Goal: Entertainment & Leisure: Consume media (video, audio)

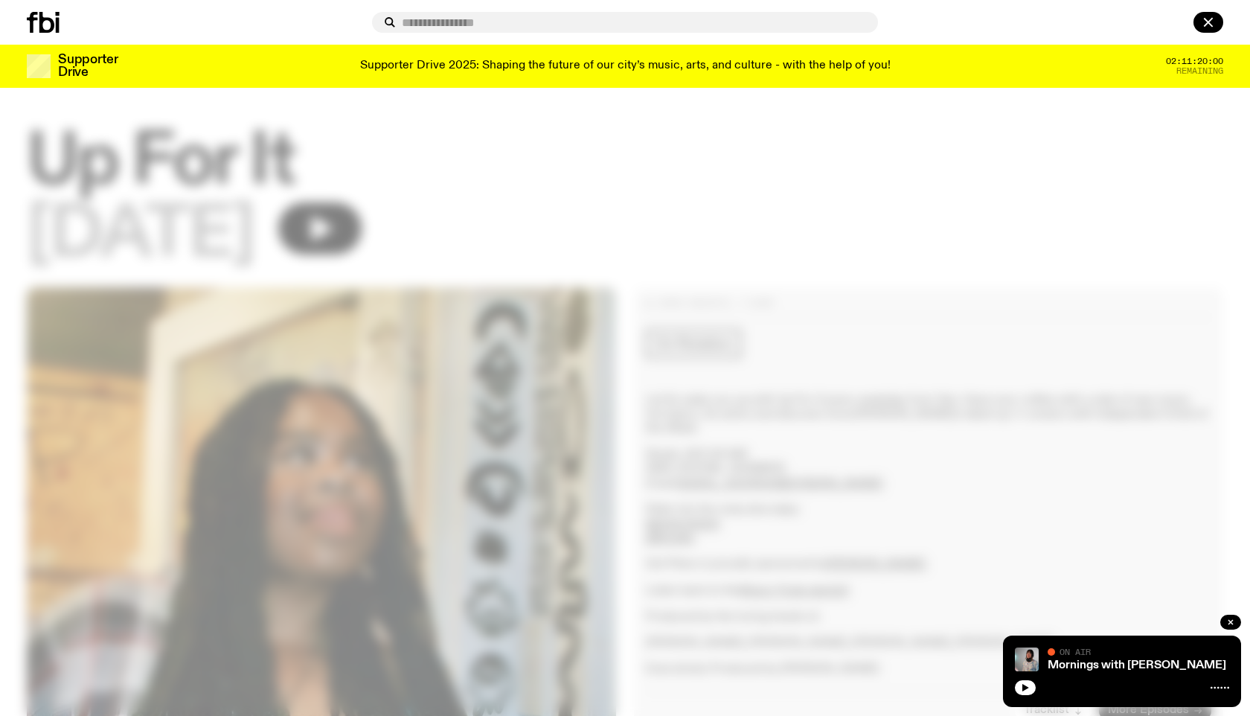
scroll to position [1357, 0]
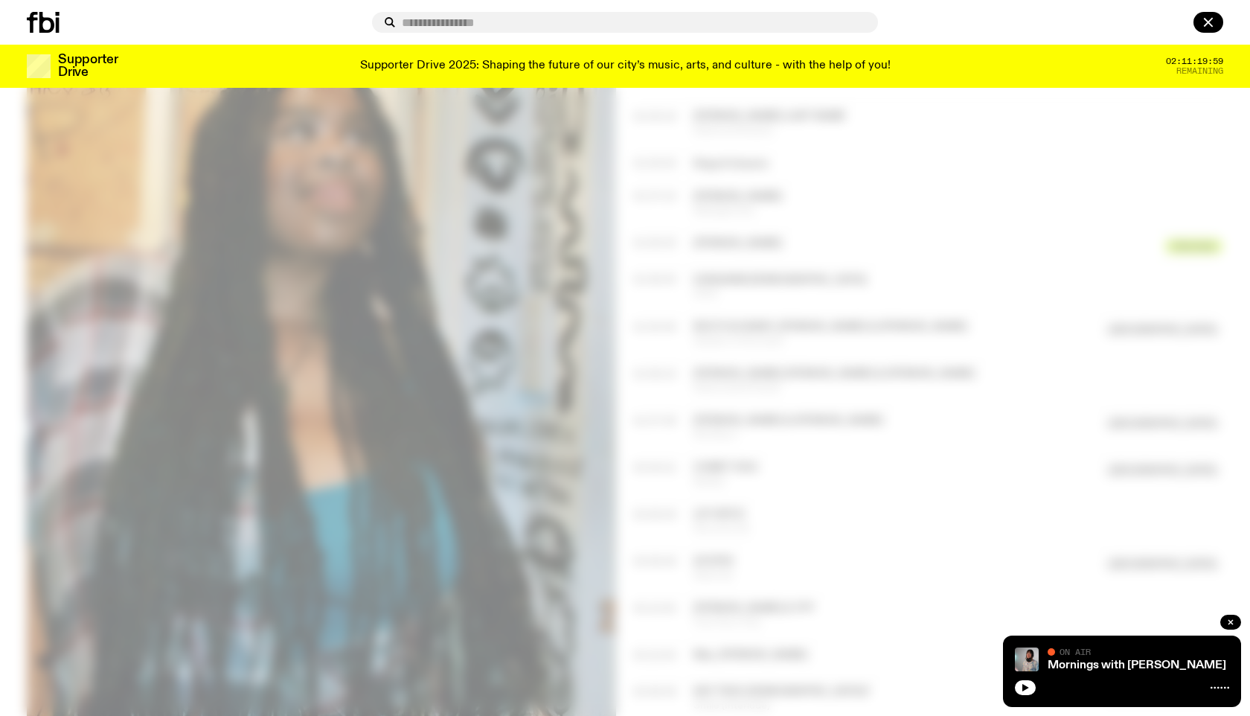
click at [446, 22] on input "text" at bounding box center [634, 22] width 464 height 13
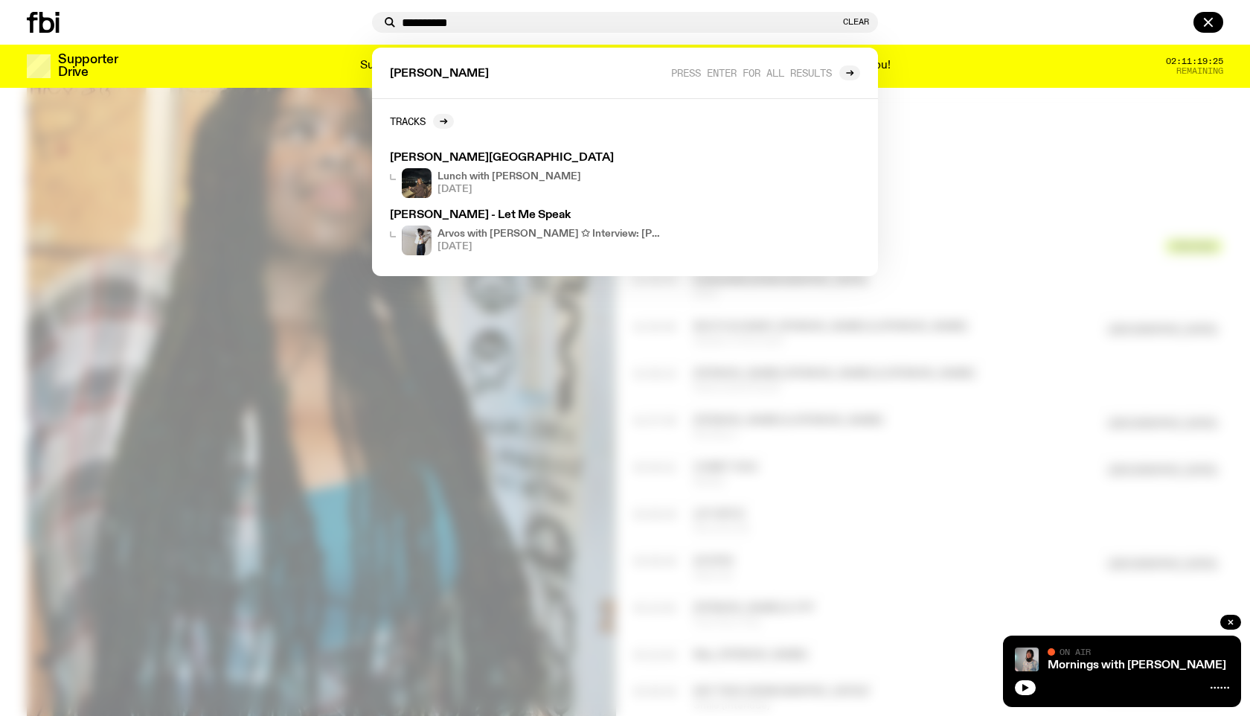
type input "**********"
click at [1039, 269] on div at bounding box center [625, 358] width 1250 height 716
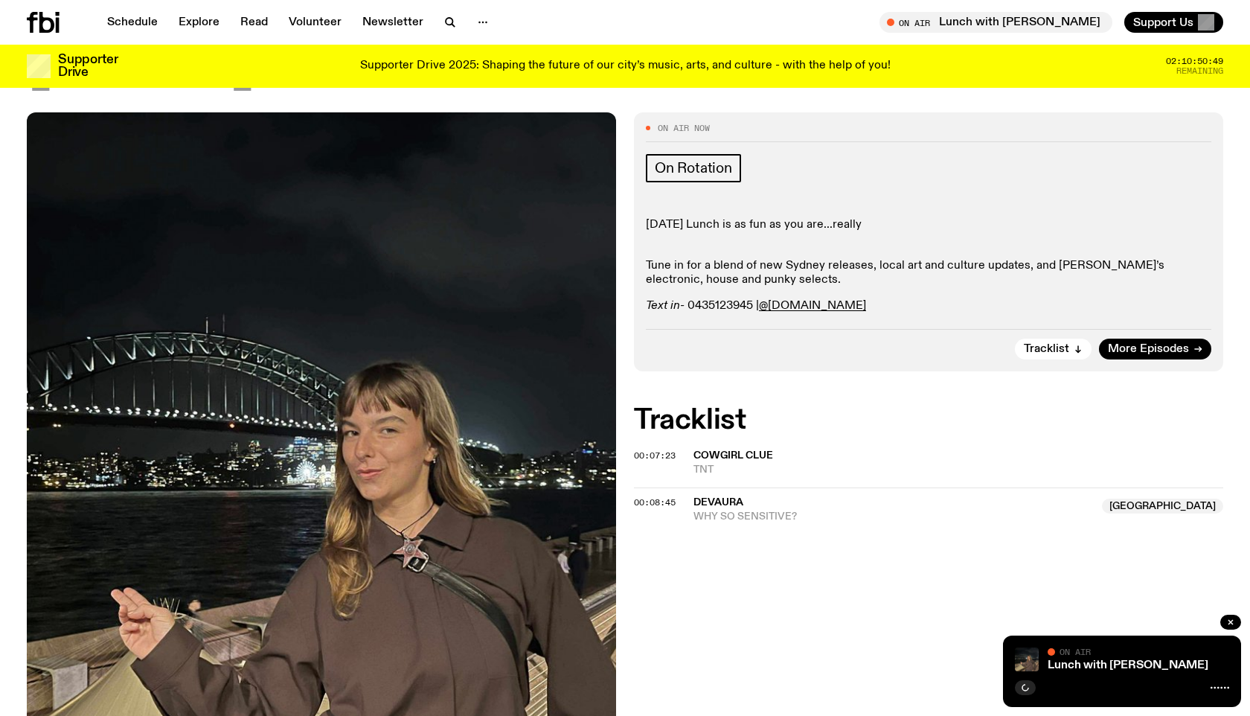
scroll to position [173, 0]
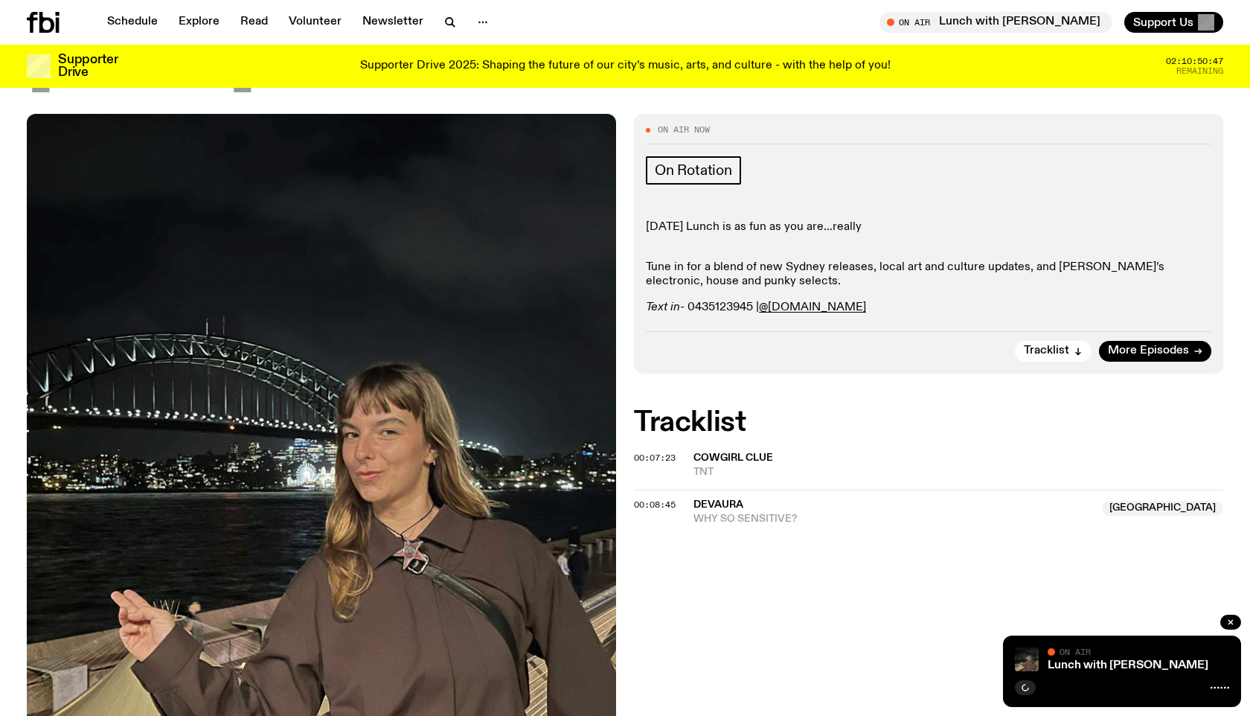
click at [722, 503] on span "DEVAURA" at bounding box center [718, 504] width 50 height 10
click at [731, 514] on span "WHY SO SENSITIVE?" at bounding box center [893, 519] width 400 height 14
click at [715, 553] on span "JD. [PERSON_NAME]" at bounding box center [747, 551] width 108 height 10
click at [731, 603] on span "WVCHWY" at bounding box center [718, 598] width 51 height 10
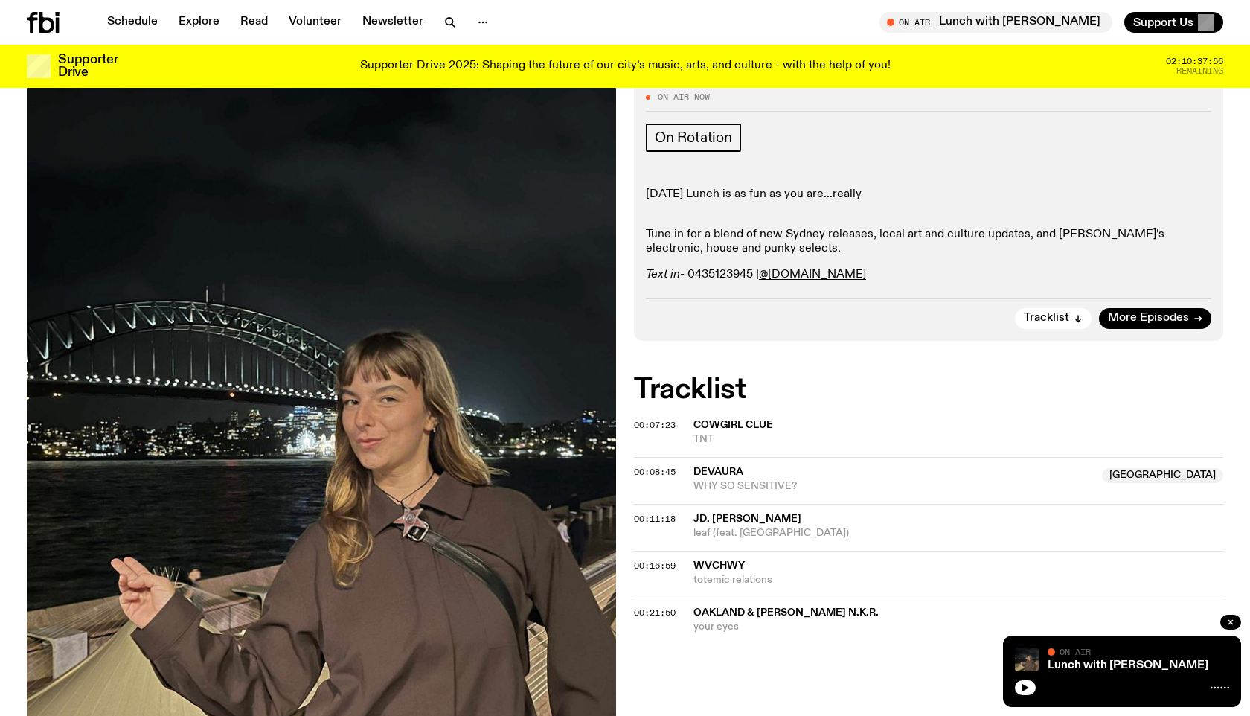
scroll to position [208, 0]
click at [733, 619] on span "your eyes" at bounding box center [958, 625] width 530 height 14
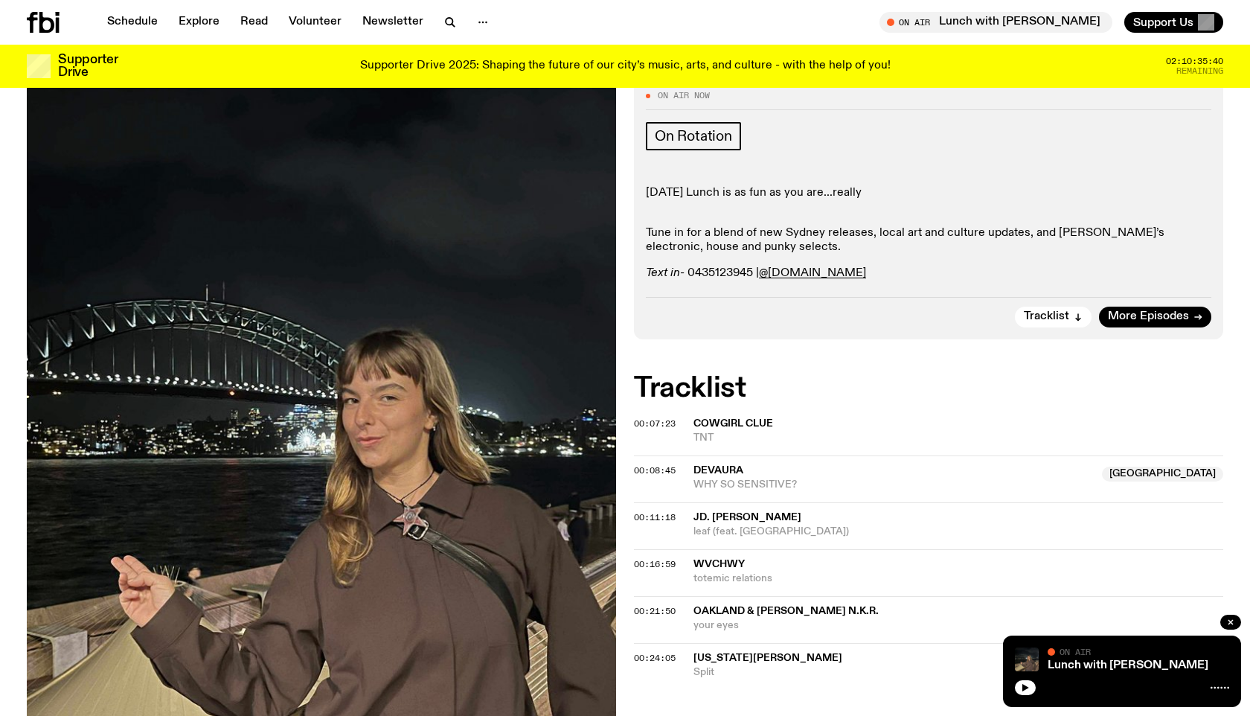
click at [718, 661] on span "[US_STATE][PERSON_NAME]" at bounding box center [767, 658] width 149 height 10
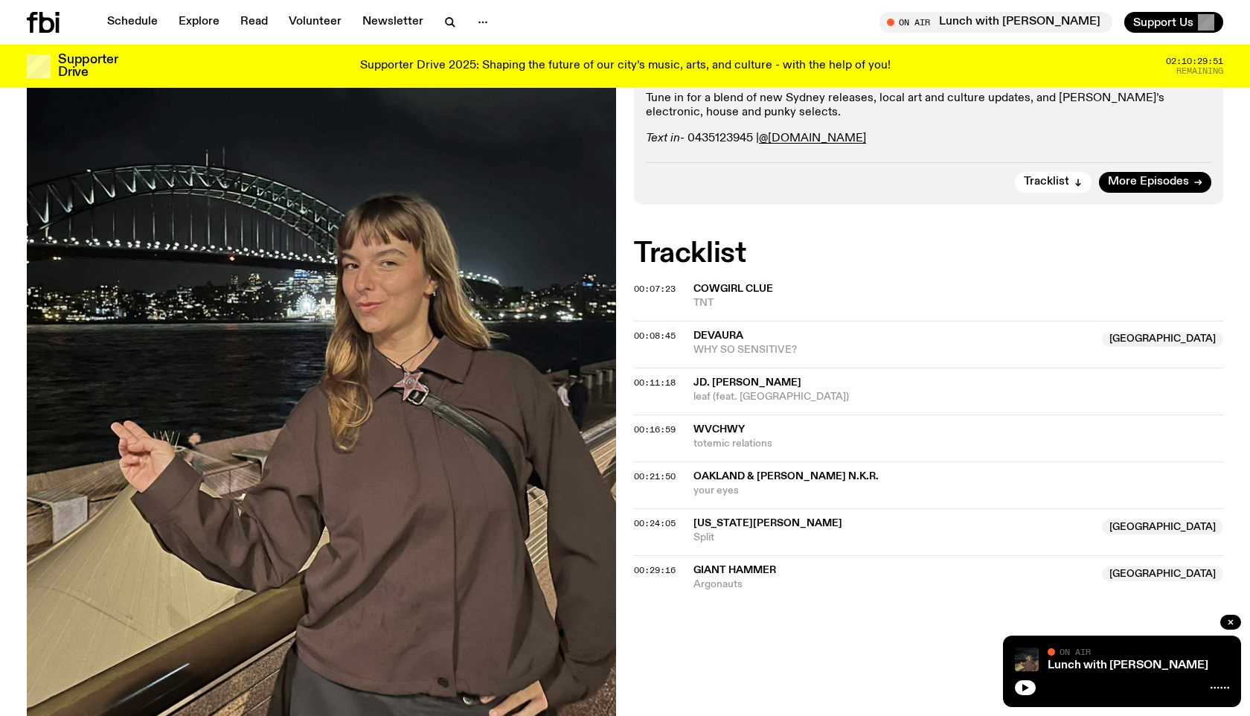
scroll to position [358, 0]
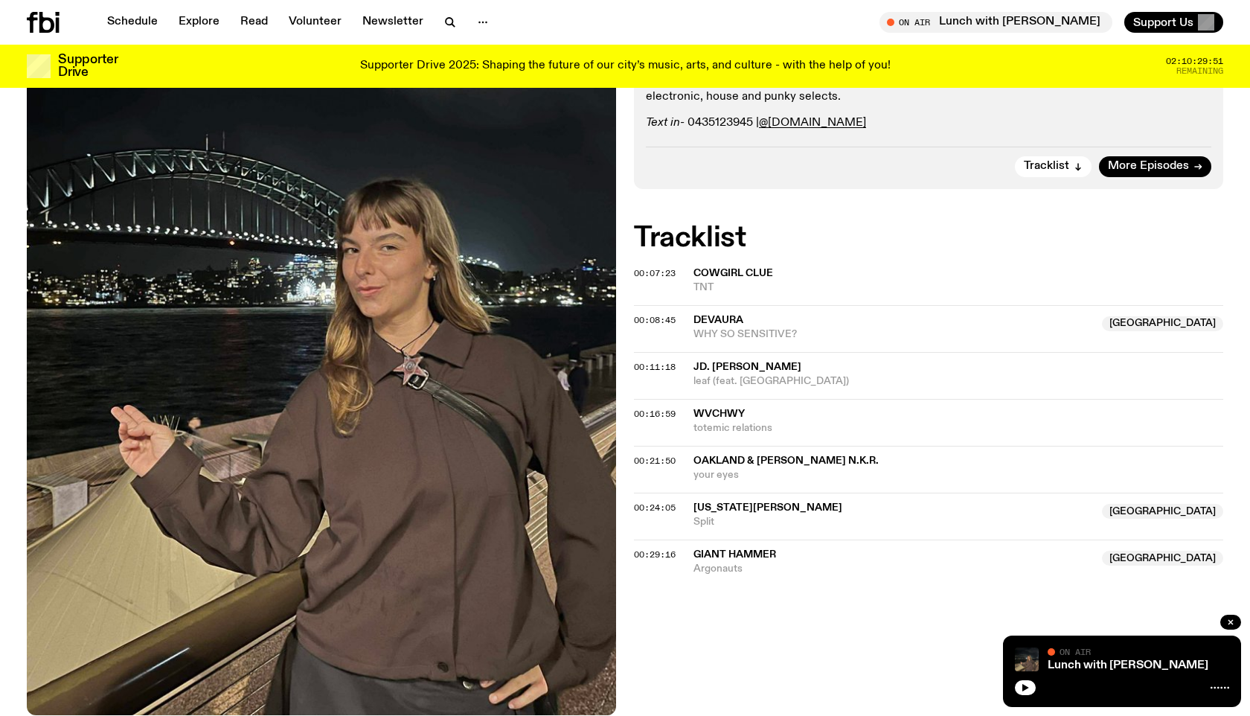
click at [728, 563] on span "Argonauts" at bounding box center [893, 569] width 400 height 14
click at [734, 609] on span "When It Rains It Pours" at bounding box center [958, 616] width 530 height 14
click at [717, 563] on span "Argonauts" at bounding box center [893, 569] width 400 height 14
click at [743, 603] on span "[PERSON_NAME] & SZN" at bounding box center [754, 601] width 123 height 10
click at [709, 648] on span "[PERSON_NAME]" at bounding box center [737, 648] width 89 height 10
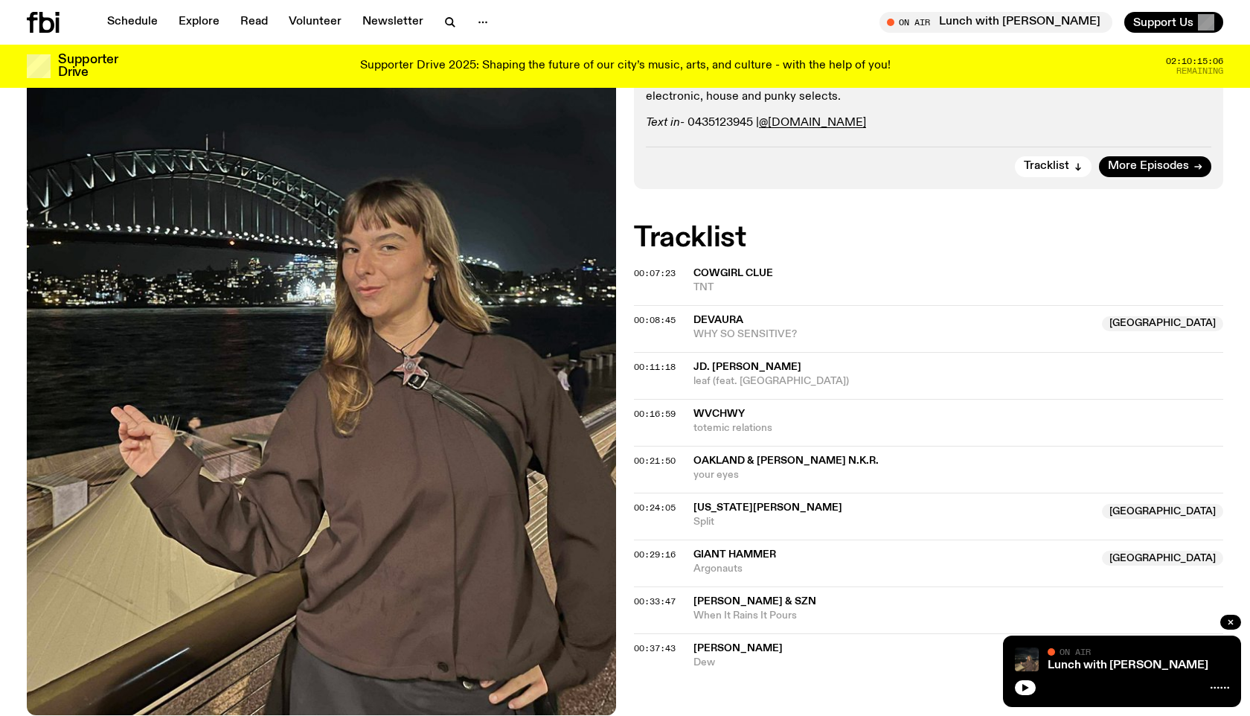
scroll to position [440, 0]
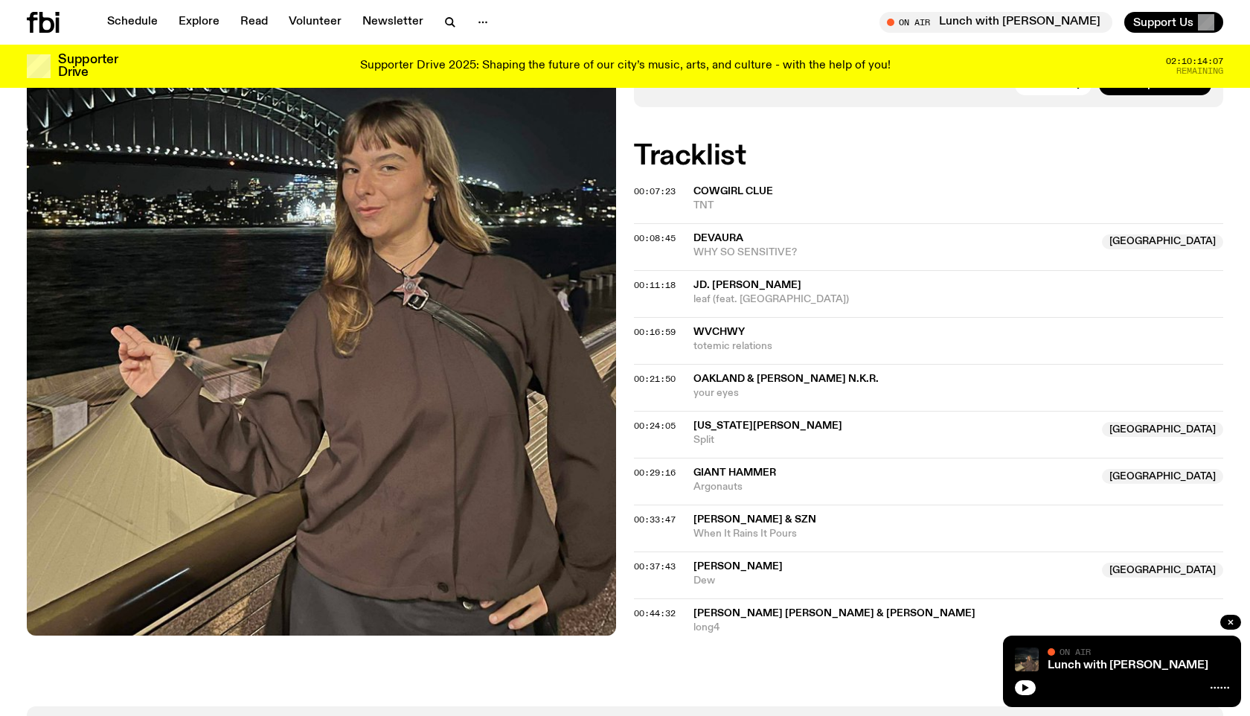
click at [705, 626] on span "long4" at bounding box center [958, 628] width 530 height 14
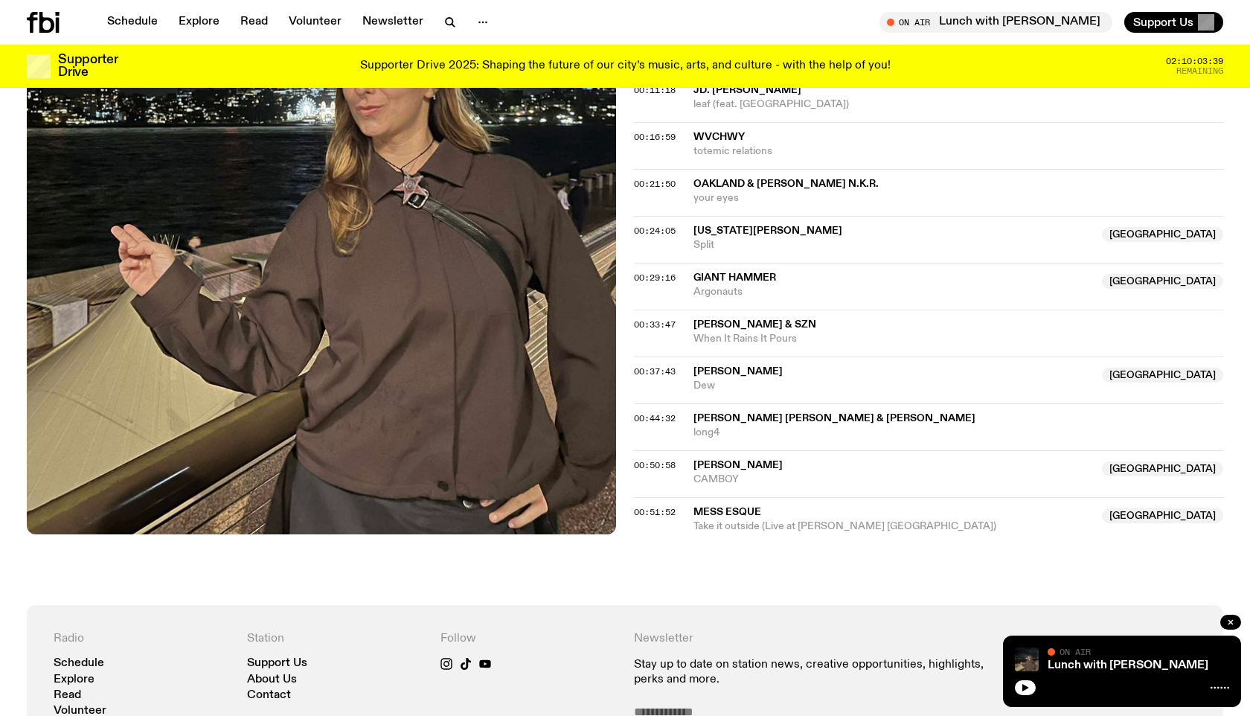
scroll to position [635, 0]
click at [715, 516] on span "Mess Esque" at bounding box center [727, 511] width 68 height 10
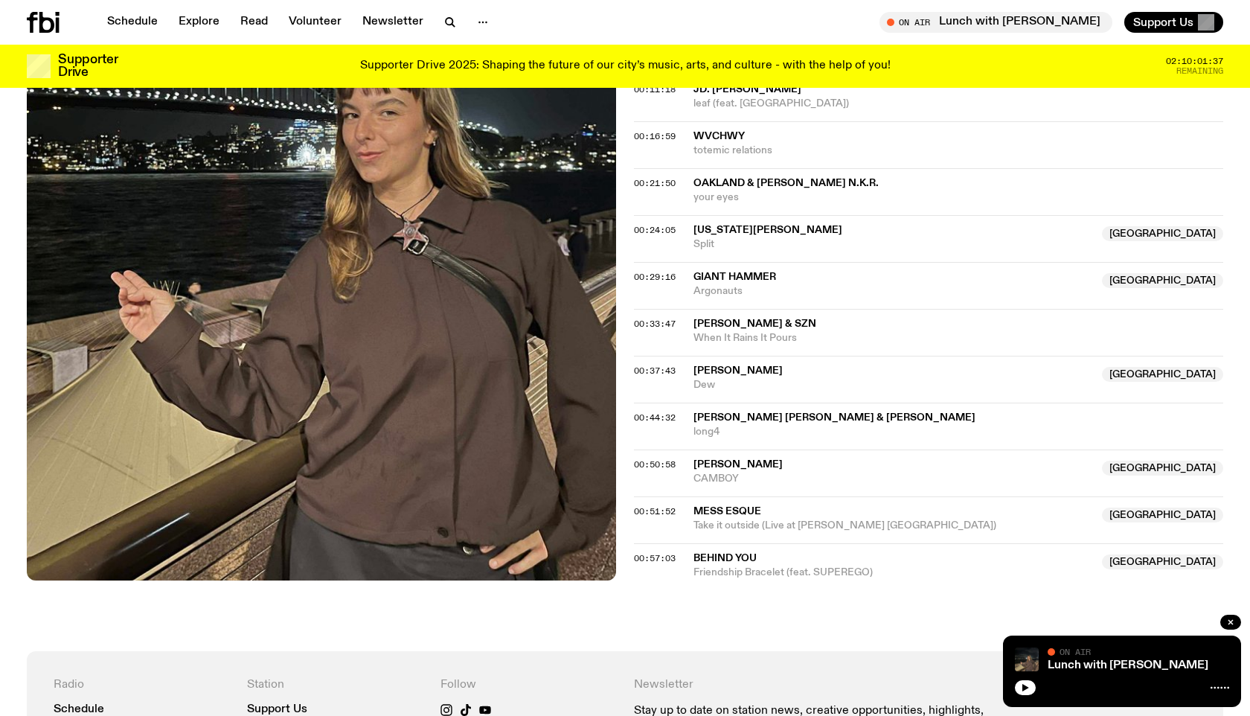
click at [717, 565] on span "Friendship Bracelet (feat. SUPEREGO)" at bounding box center [893, 572] width 400 height 14
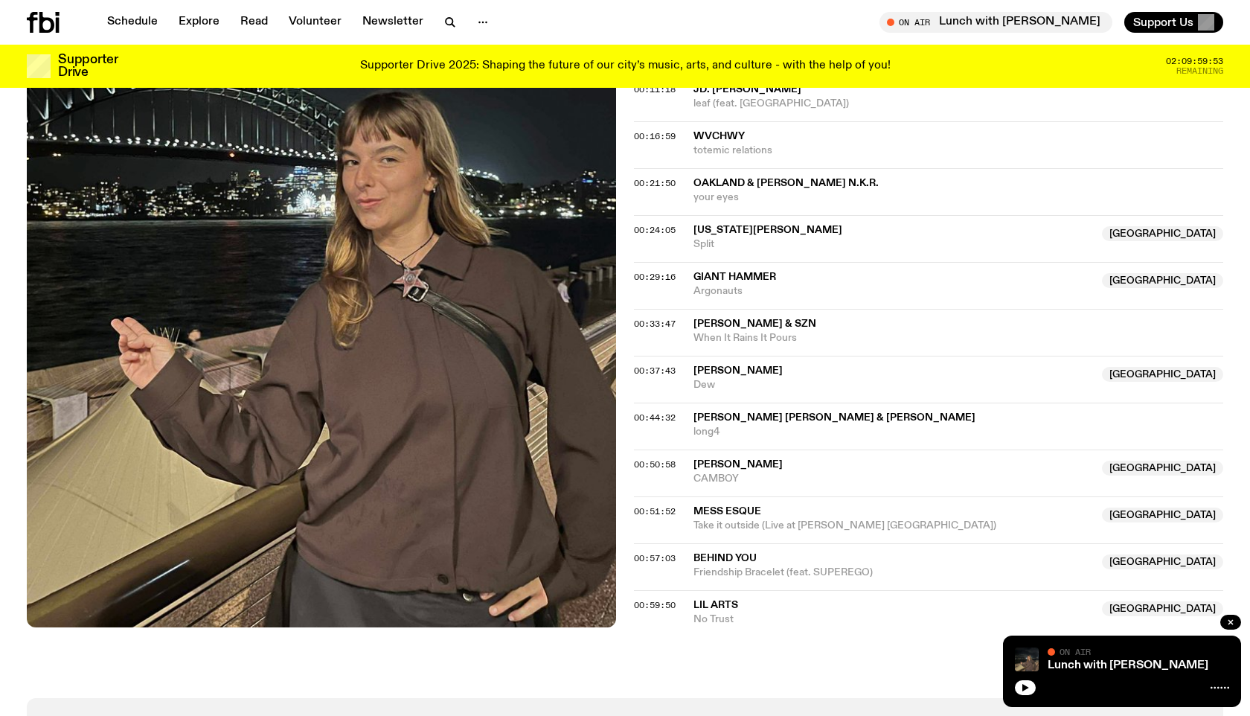
click at [718, 615] on span "No Trust" at bounding box center [893, 619] width 400 height 14
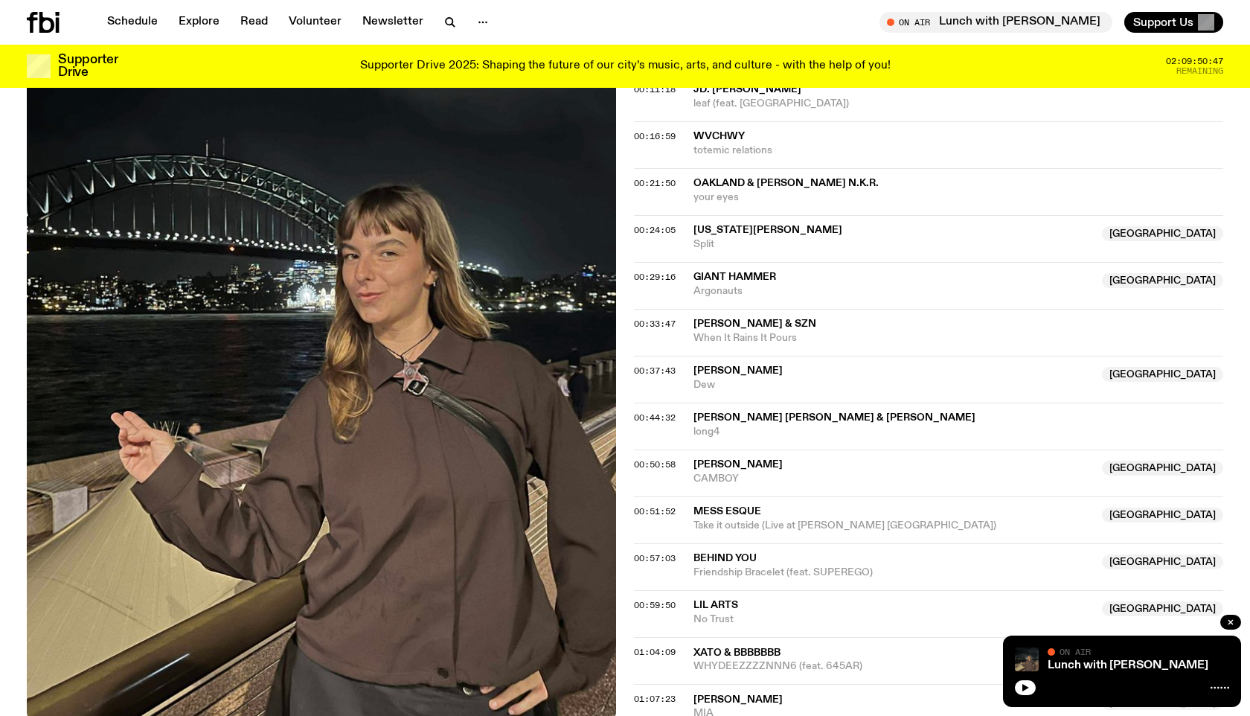
scroll to position [717, 0]
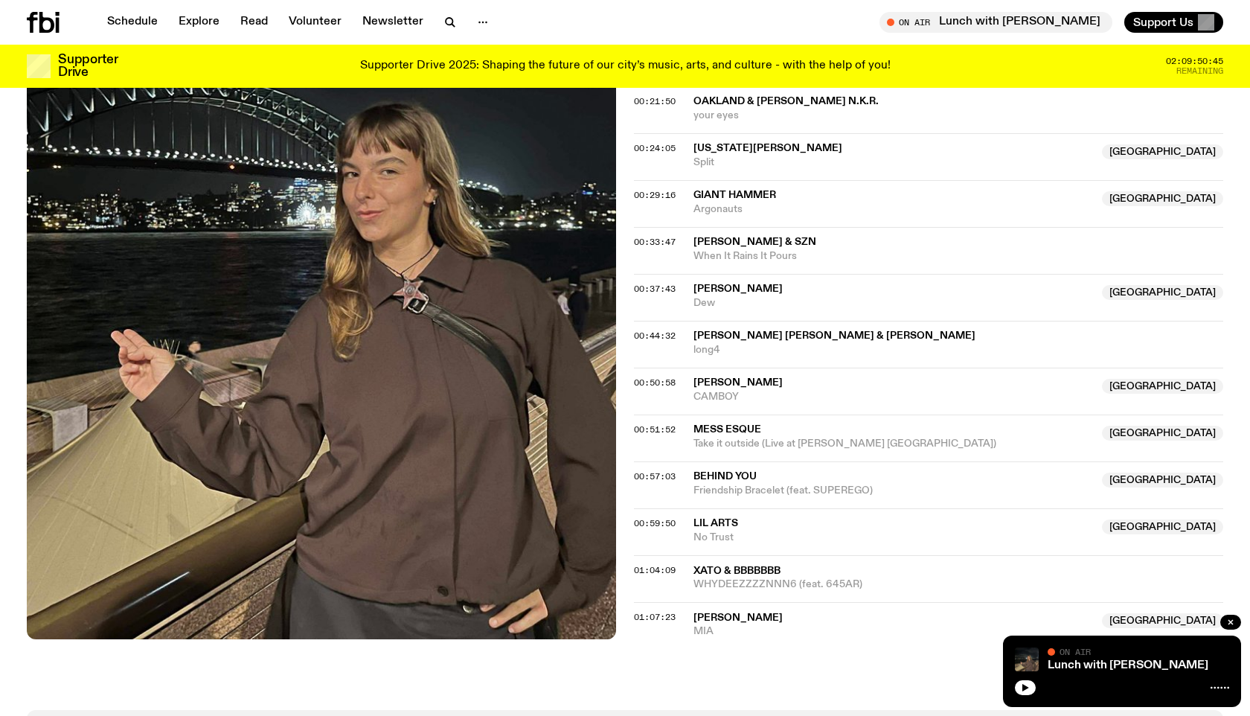
click at [727, 574] on span "xato & BBBBBBB" at bounding box center [736, 570] width 87 height 10
click at [700, 624] on span "MIA" at bounding box center [893, 631] width 400 height 14
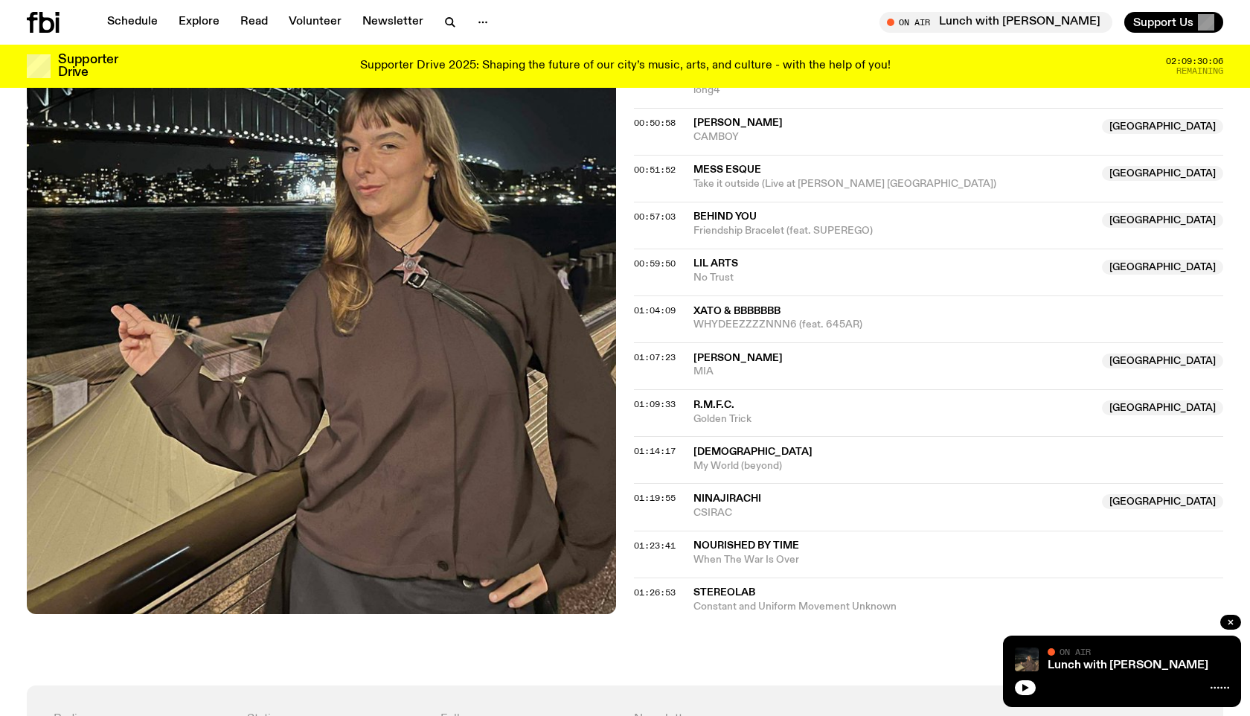
scroll to position [980, 0]
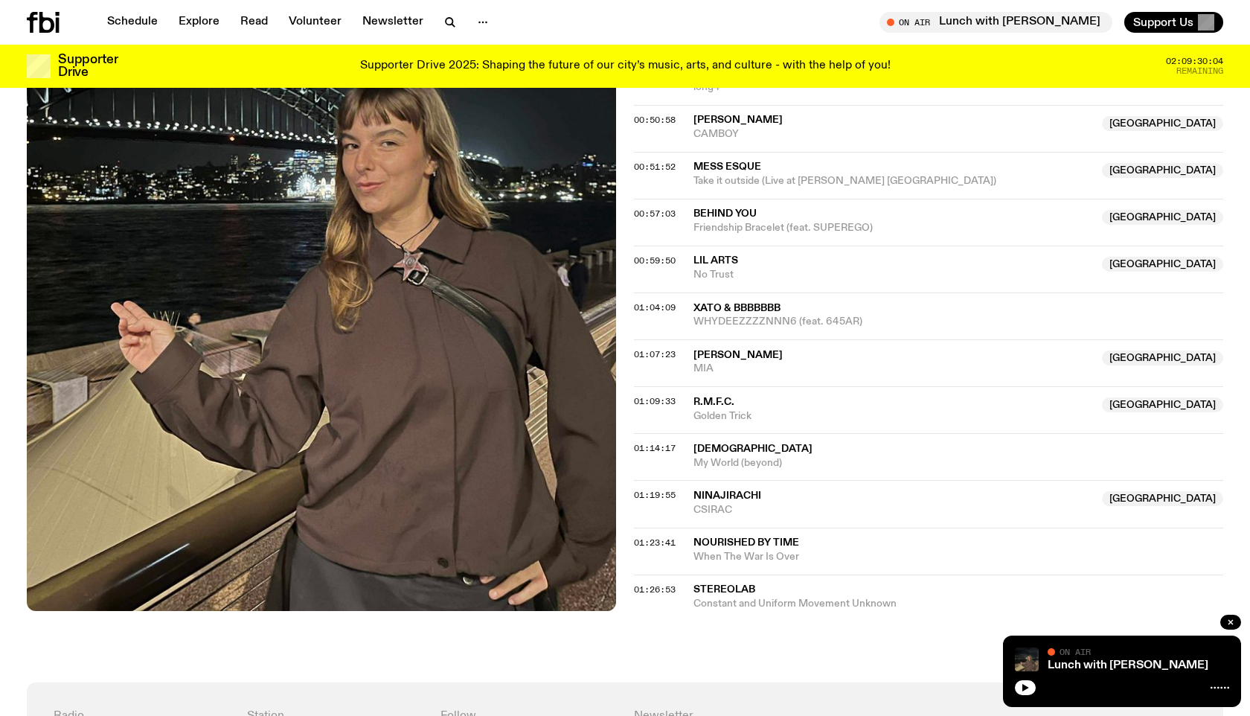
click at [714, 498] on span "Ninajirachi" at bounding box center [727, 495] width 68 height 10
click at [737, 542] on span "Nourished By Time" at bounding box center [746, 542] width 106 height 10
click at [739, 592] on span "Stereolab" at bounding box center [724, 589] width 62 height 10
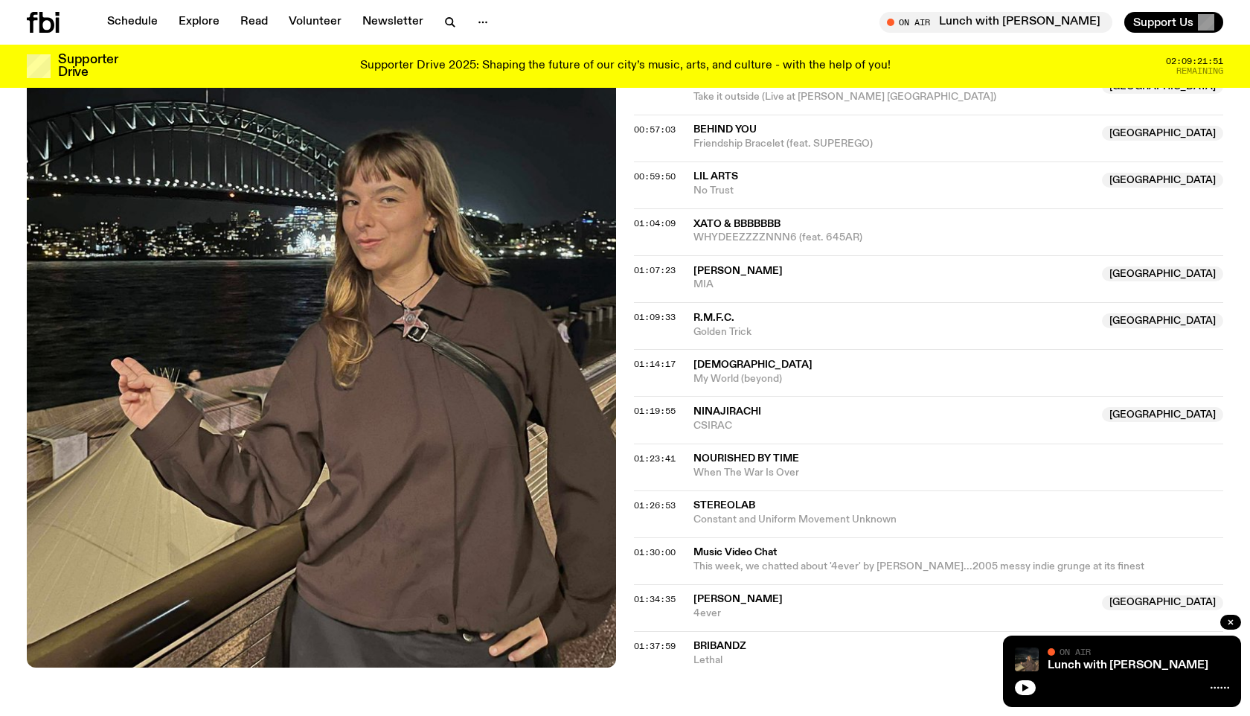
scroll to position [1082, 0]
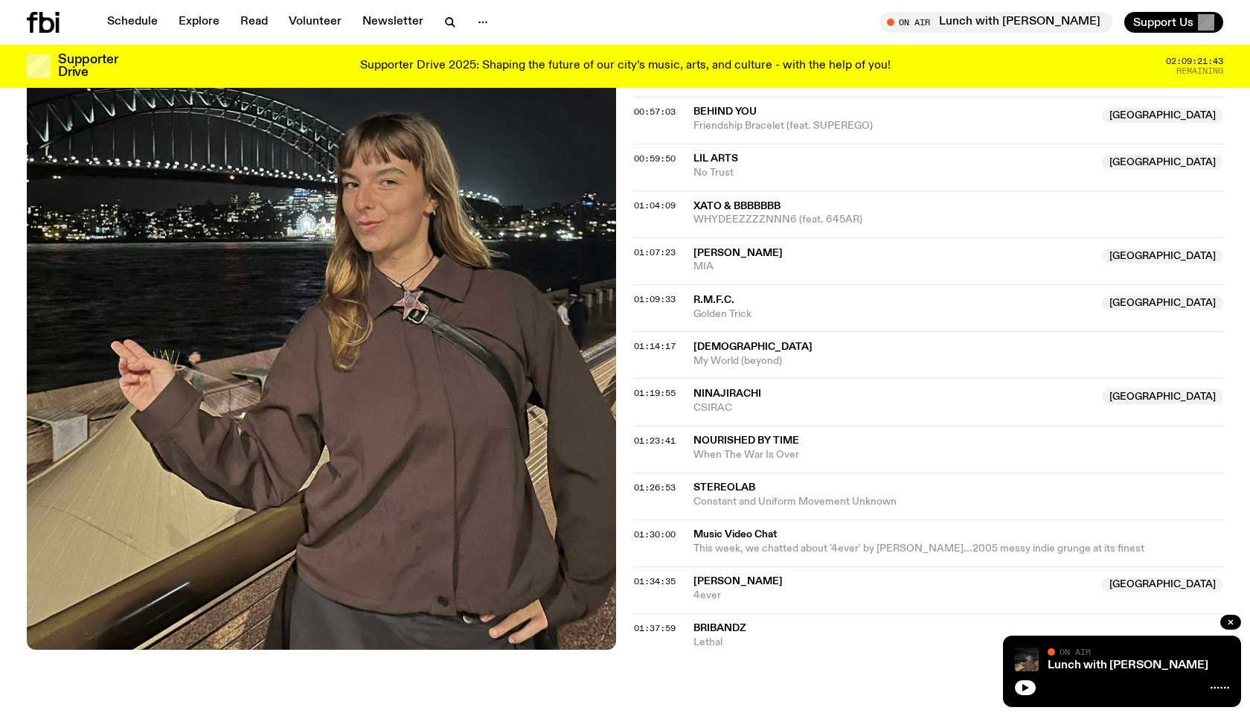
click at [702, 596] on span "4ever" at bounding box center [893, 596] width 400 height 14
click at [711, 631] on span "Bribandz" at bounding box center [719, 628] width 53 height 10
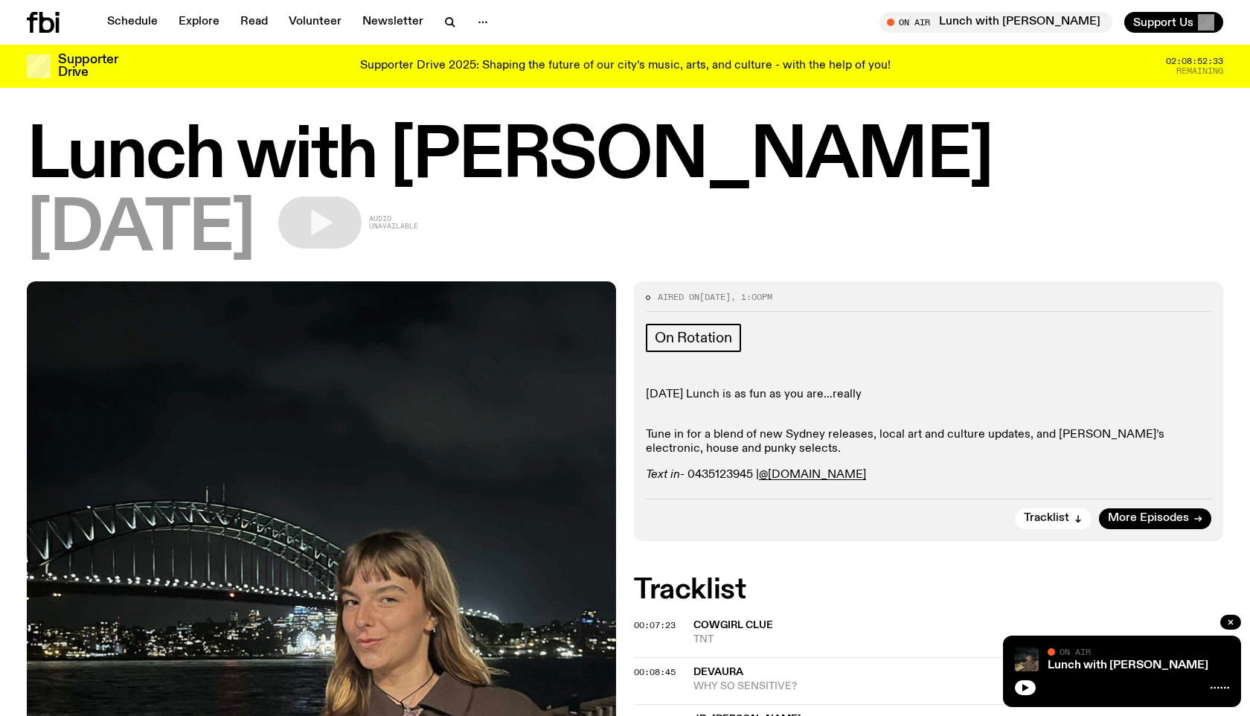
scroll to position [0, 0]
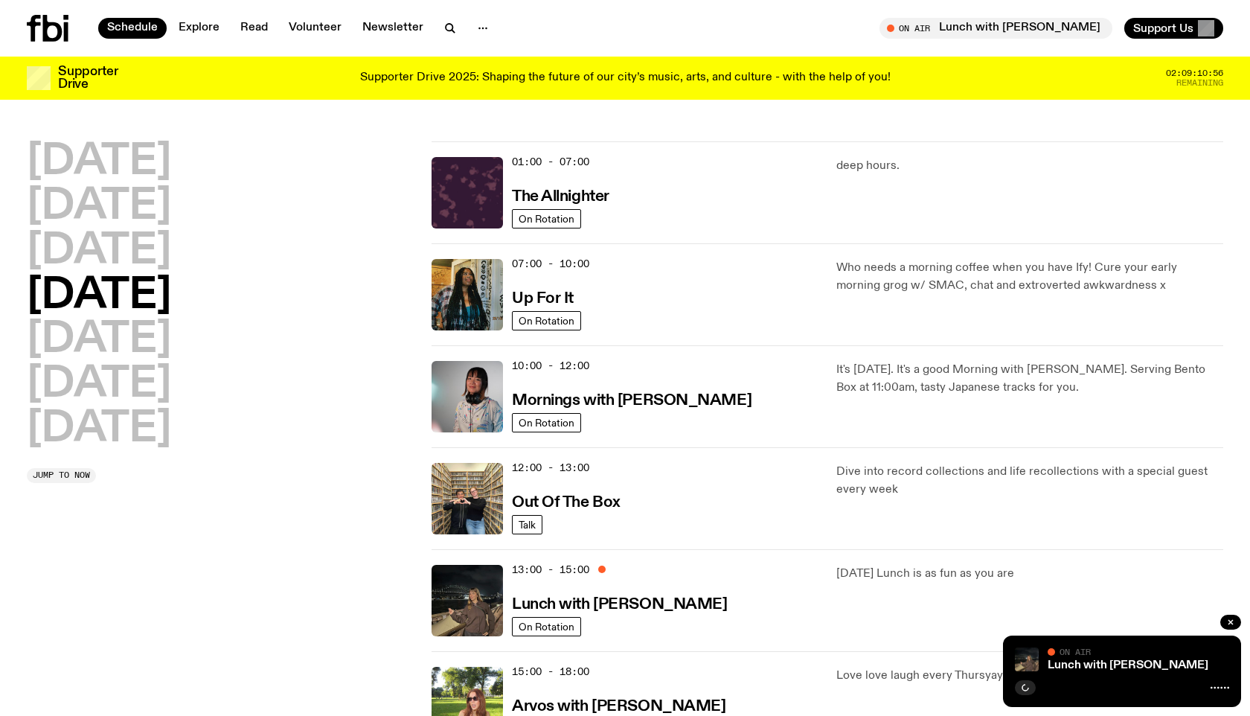
click at [202, 20] on link "Explore" at bounding box center [199, 28] width 59 height 21
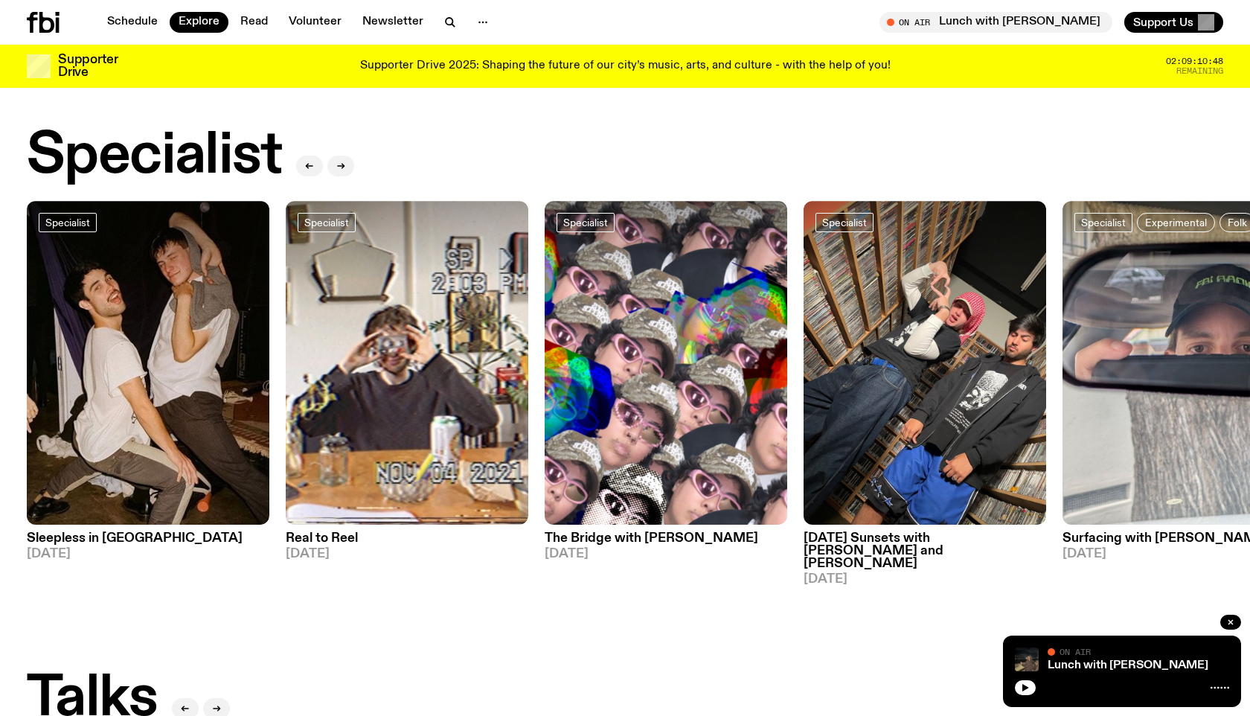
scroll to position [1124, 0]
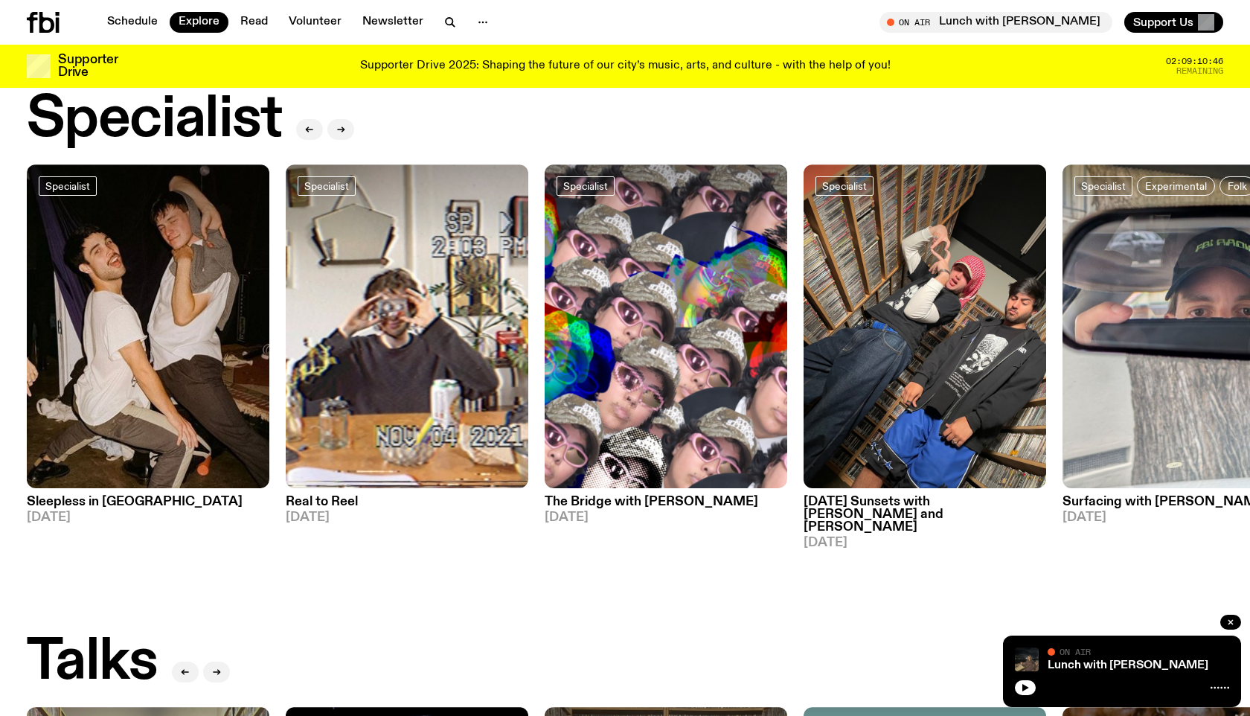
click at [45, 22] on icon at bounding box center [43, 22] width 33 height 21
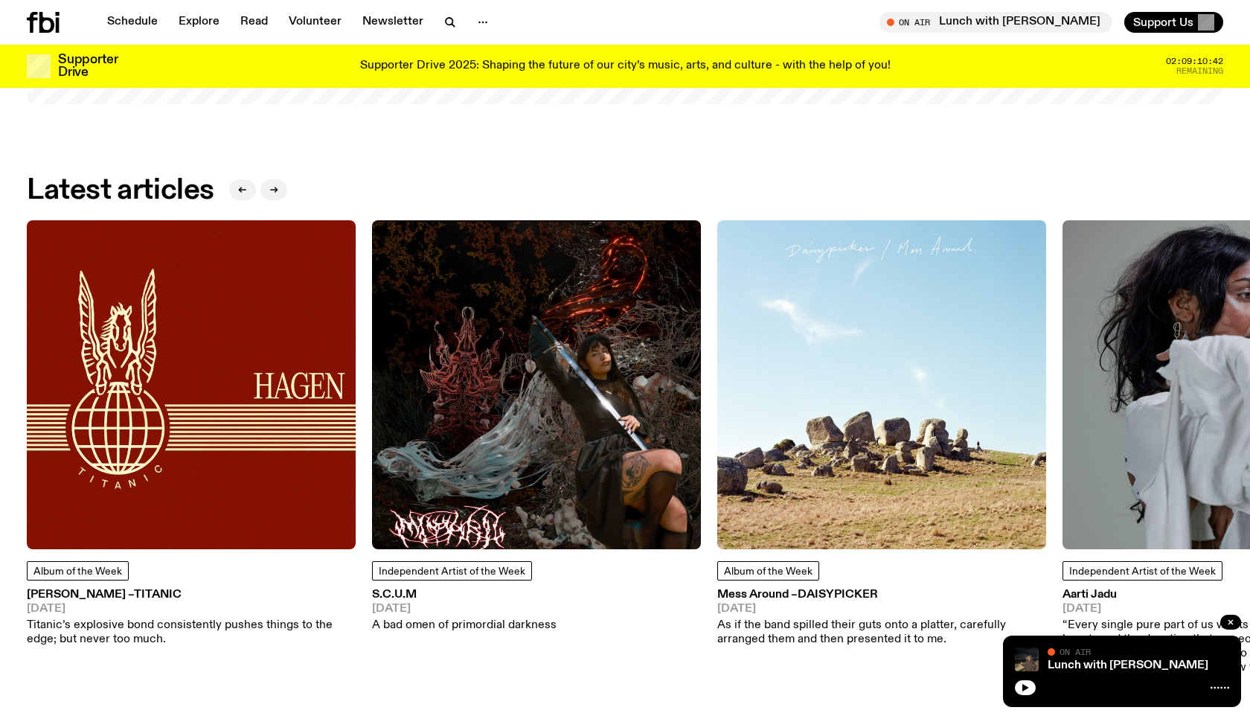
scroll to position [1964, 0]
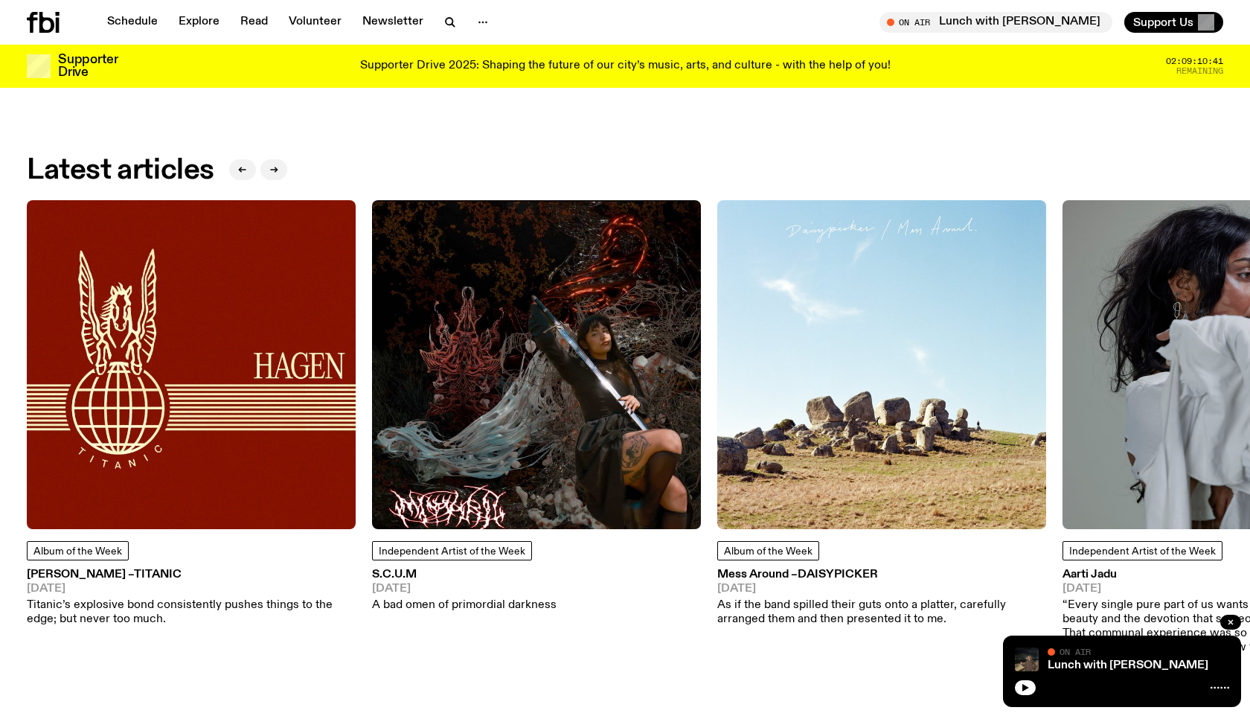
click at [255, 453] on img at bounding box center [191, 364] width 329 height 329
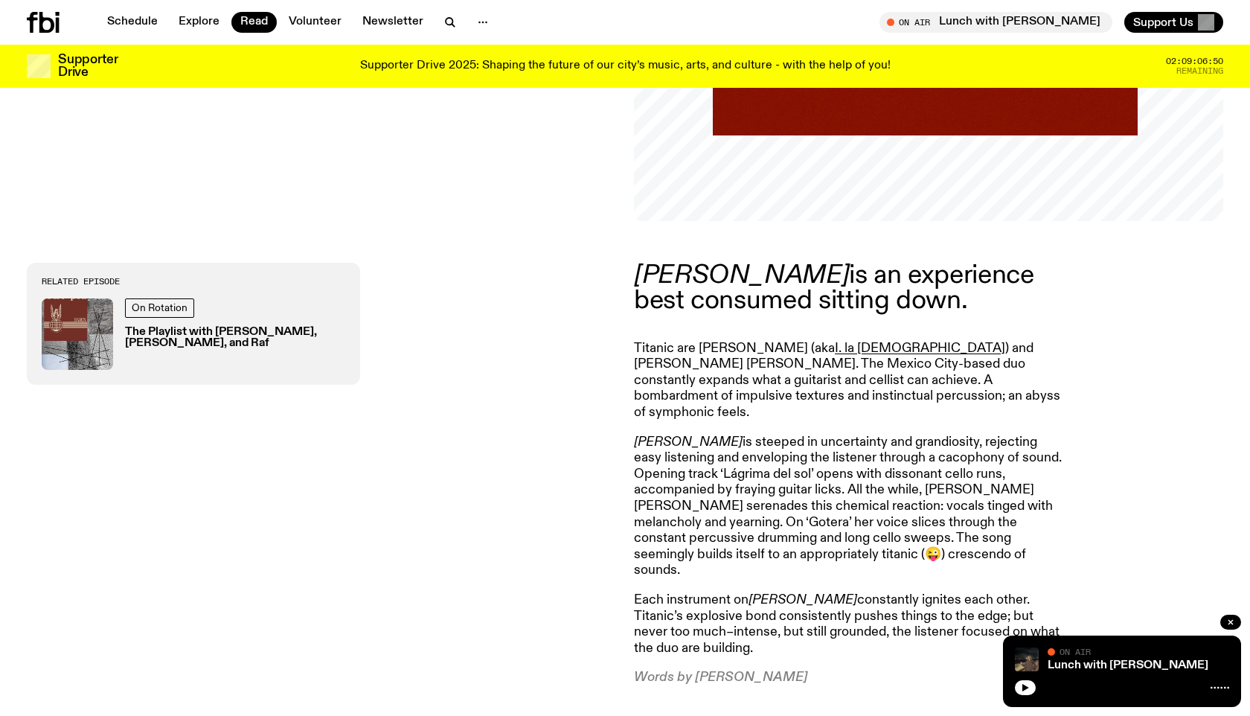
scroll to position [499, 0]
